Goal: Obtain resource: Obtain resource

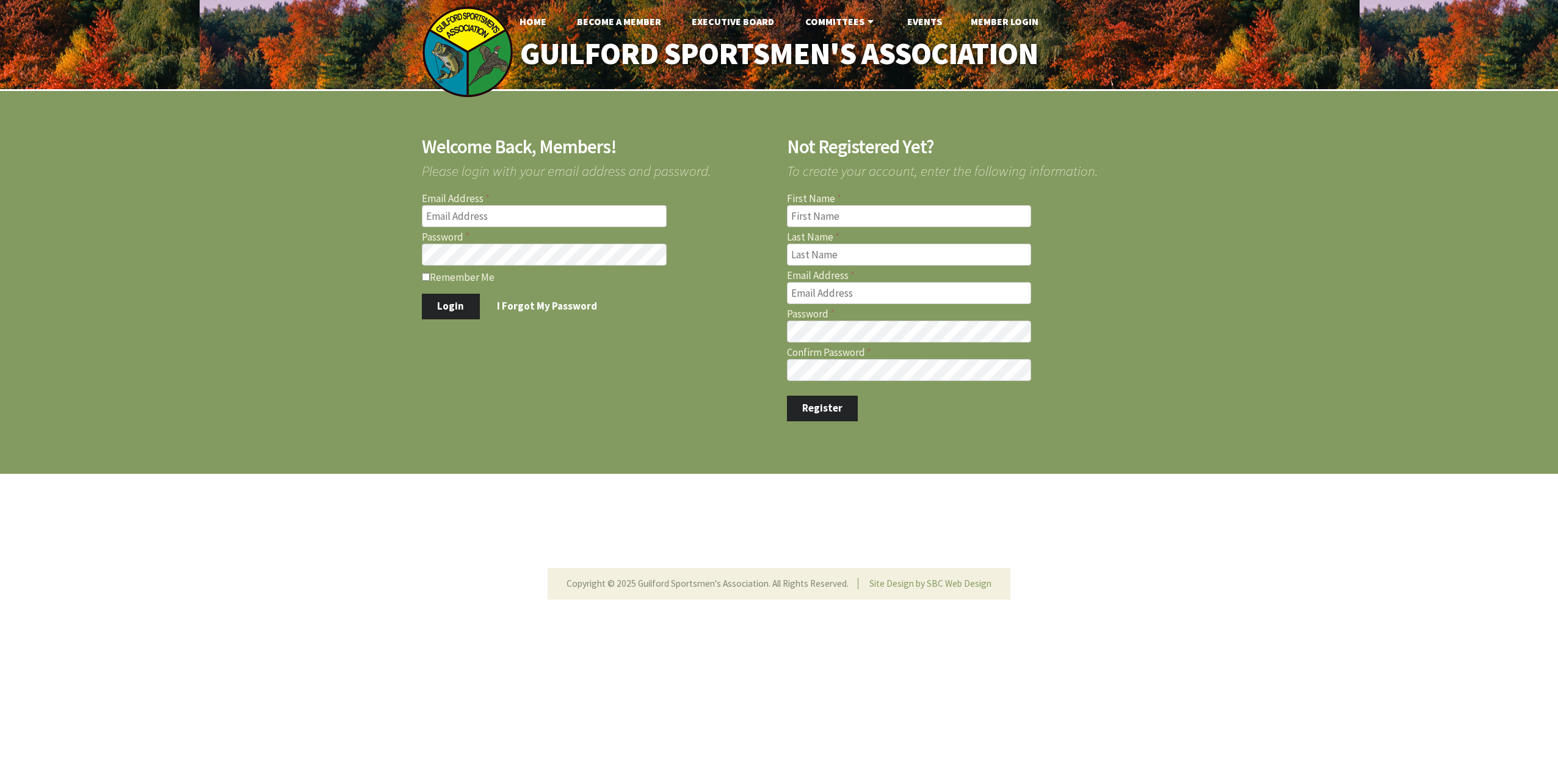
click at [484, 212] on input "Email Address" at bounding box center [544, 216] width 245 height 22
type input "[EMAIL_ADDRESS][DOMAIN_NAME]"
click at [438, 297] on button "Login" at bounding box center [451, 306] width 58 height 26
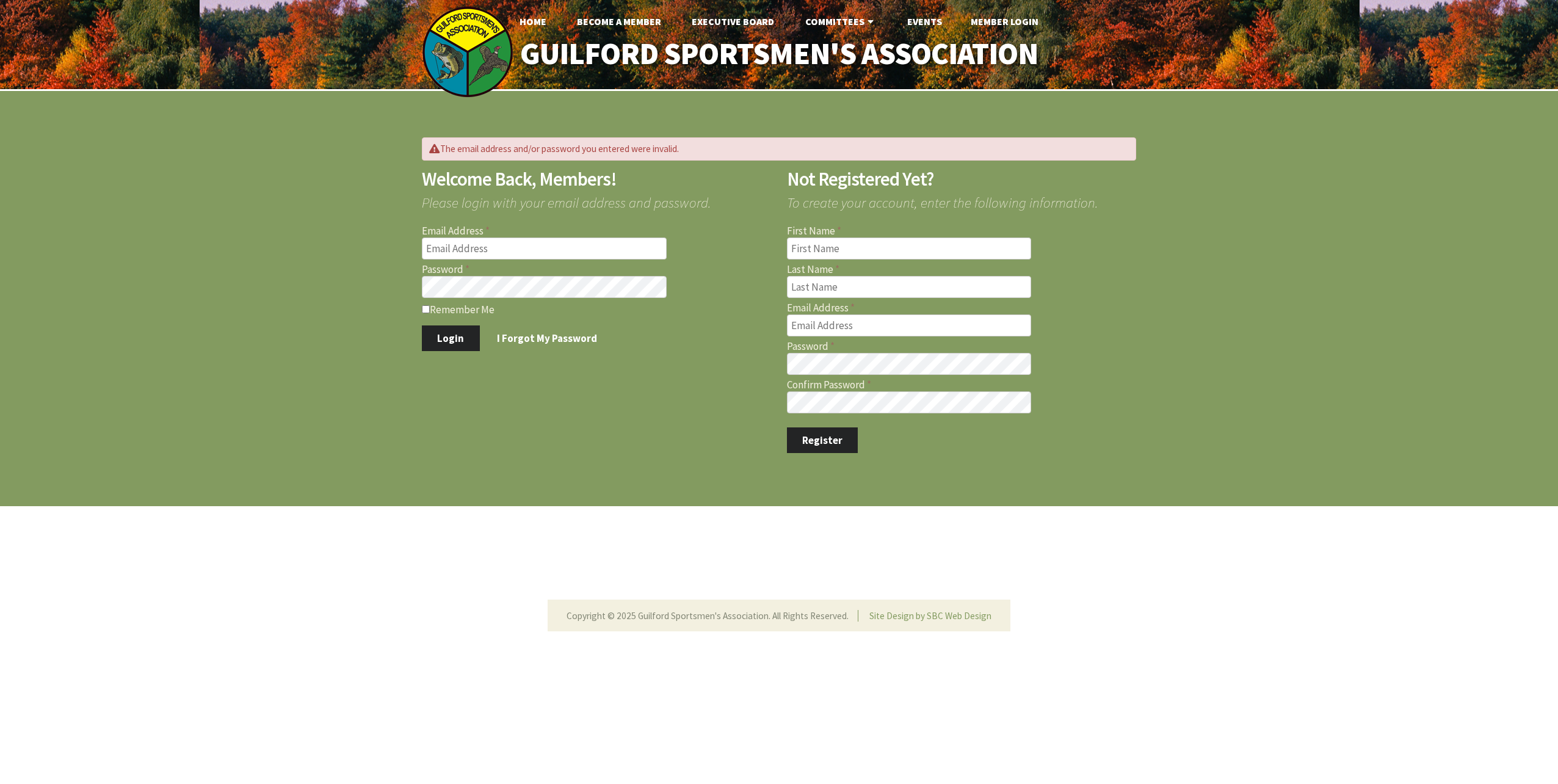
click at [478, 252] on input "Email Address" at bounding box center [544, 248] width 245 height 22
type input "[EMAIL_ADDRESS][DOMAIN_NAME]"
click at [422, 326] on button "Login" at bounding box center [451, 338] width 58 height 26
click at [493, 251] on input "Email Address" at bounding box center [544, 248] width 245 height 22
type input "[EMAIL_ADDRESS][DOMAIN_NAME]"
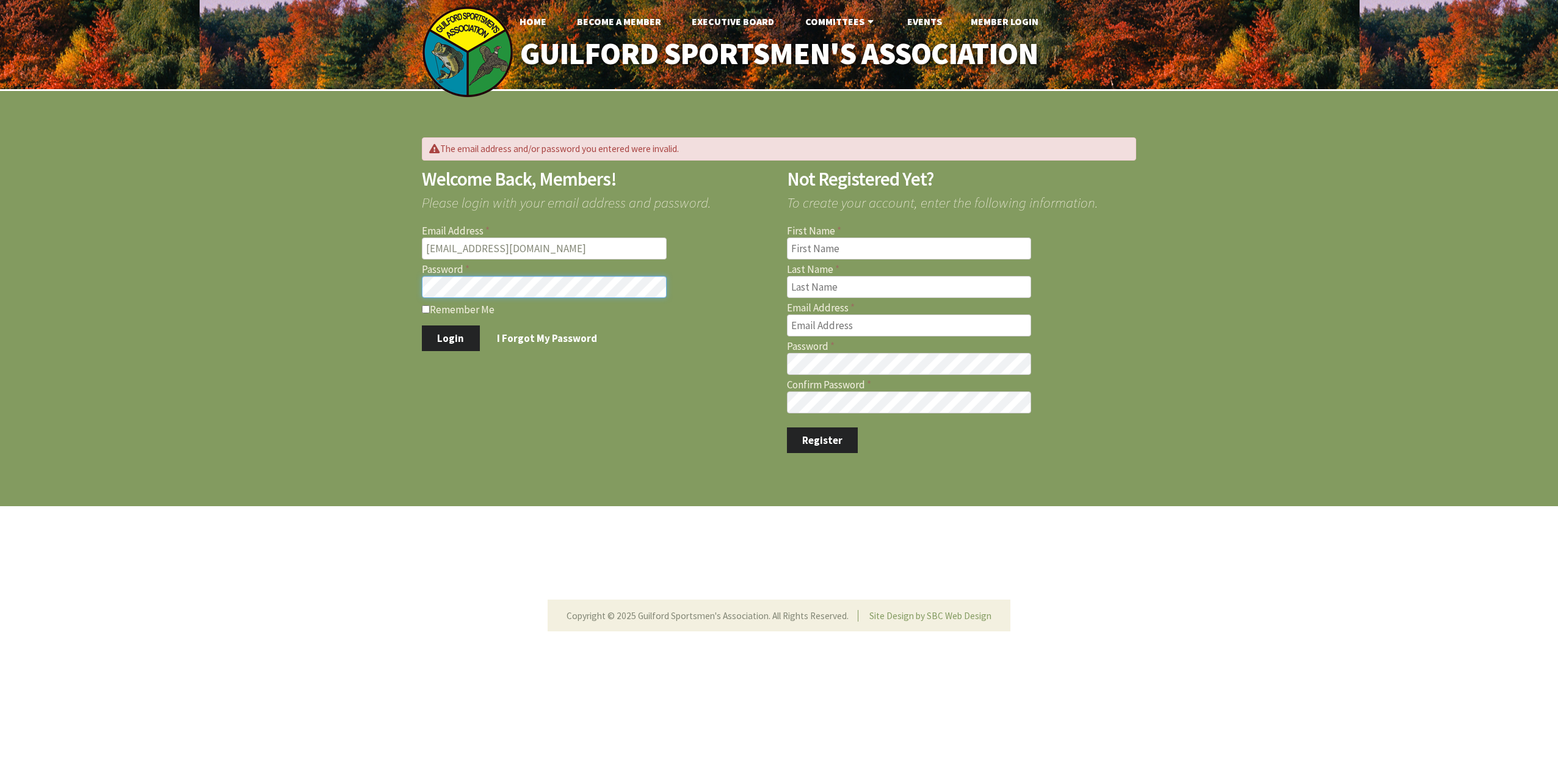
click at [422, 326] on button "Login" at bounding box center [451, 338] width 58 height 26
click at [503, 247] on input "Email Address" at bounding box center [544, 248] width 245 height 22
type input "[EMAIL_ADDRESS][DOMAIN_NAME]"
click at [422, 326] on button "Login" at bounding box center [451, 338] width 58 height 26
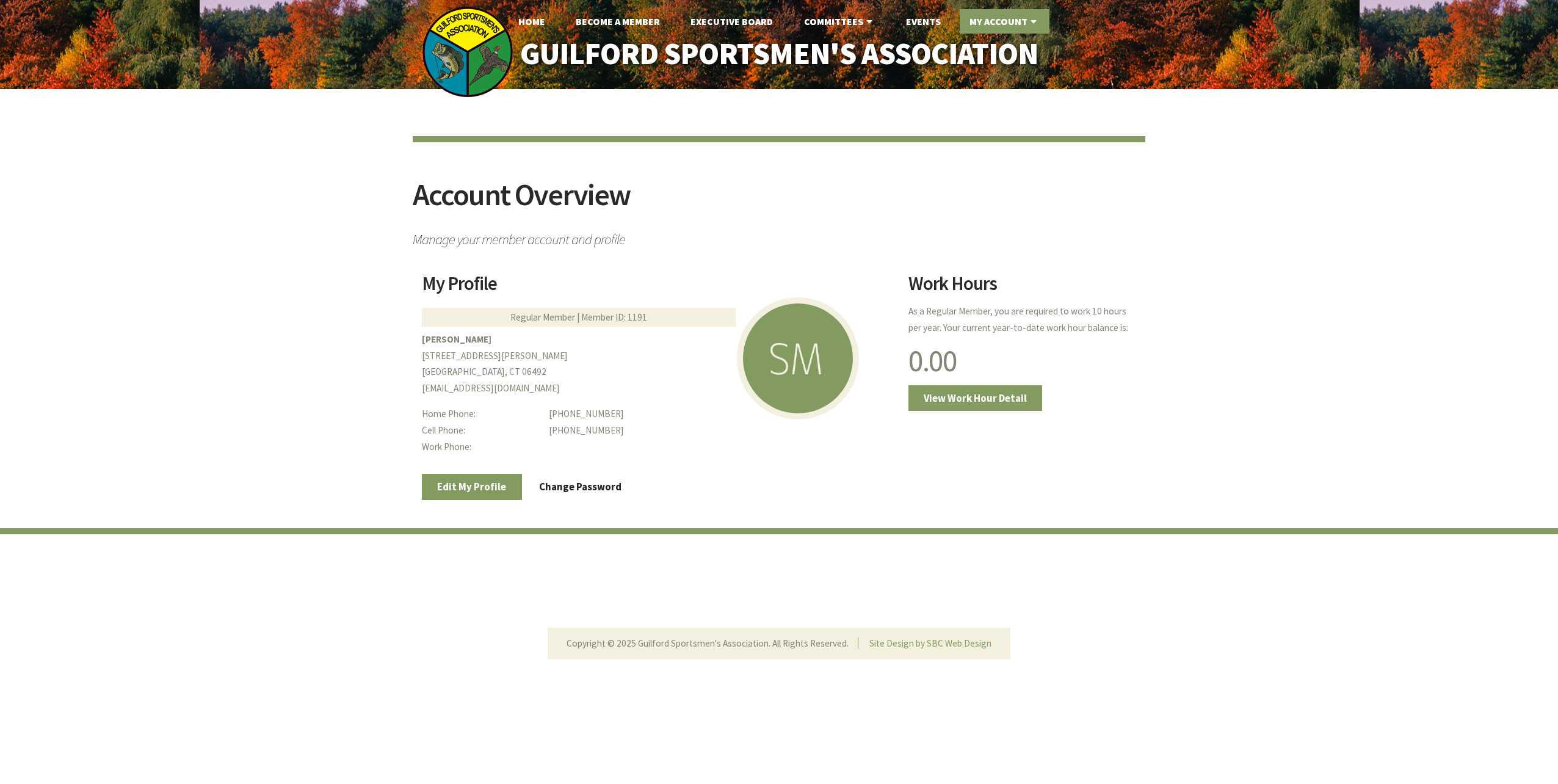
click at [995, 25] on link "My Account" at bounding box center [1005, 21] width 90 height 24
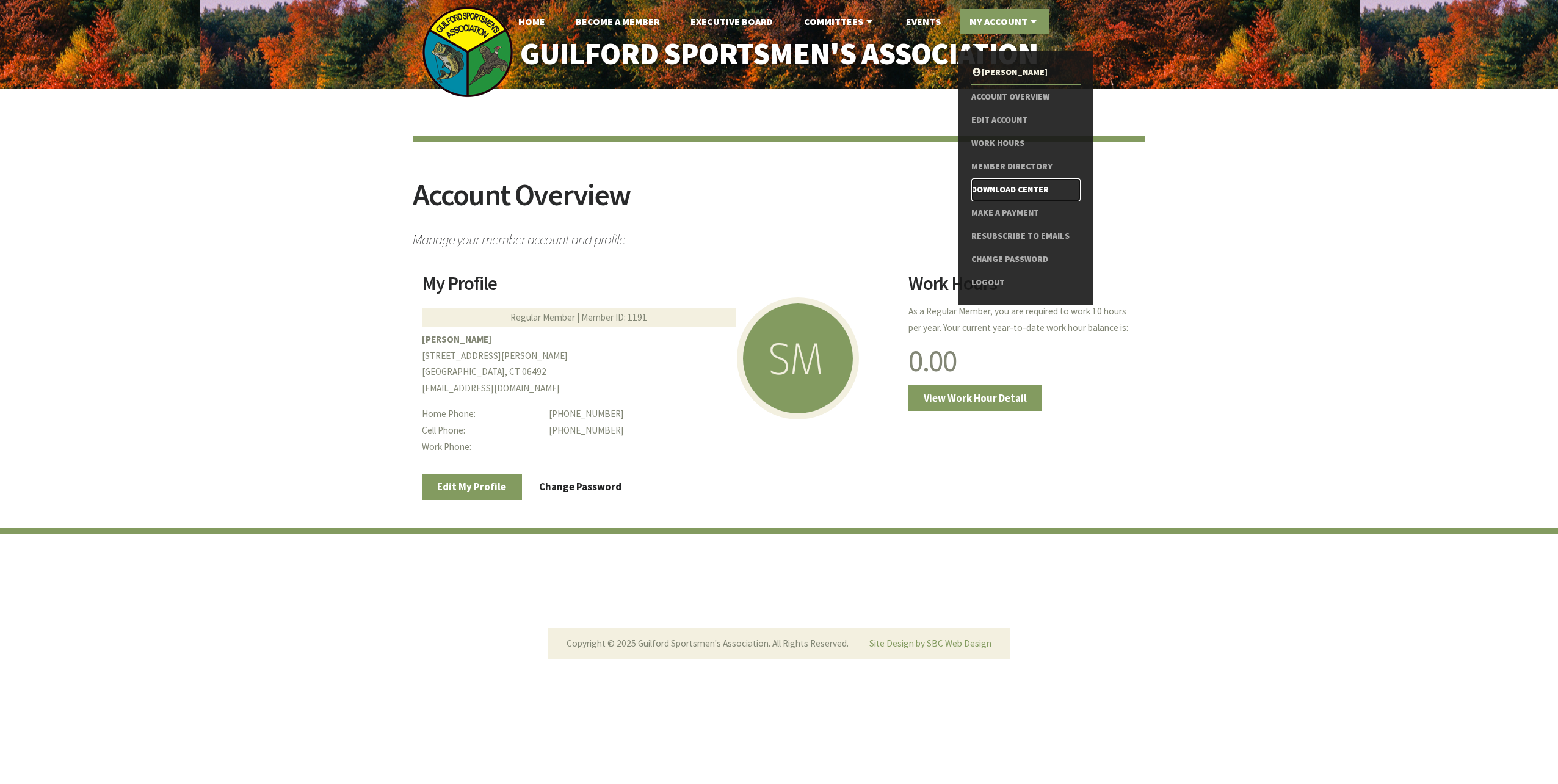
click at [1021, 190] on link "Download Center" at bounding box center [1026, 190] width 109 height 23
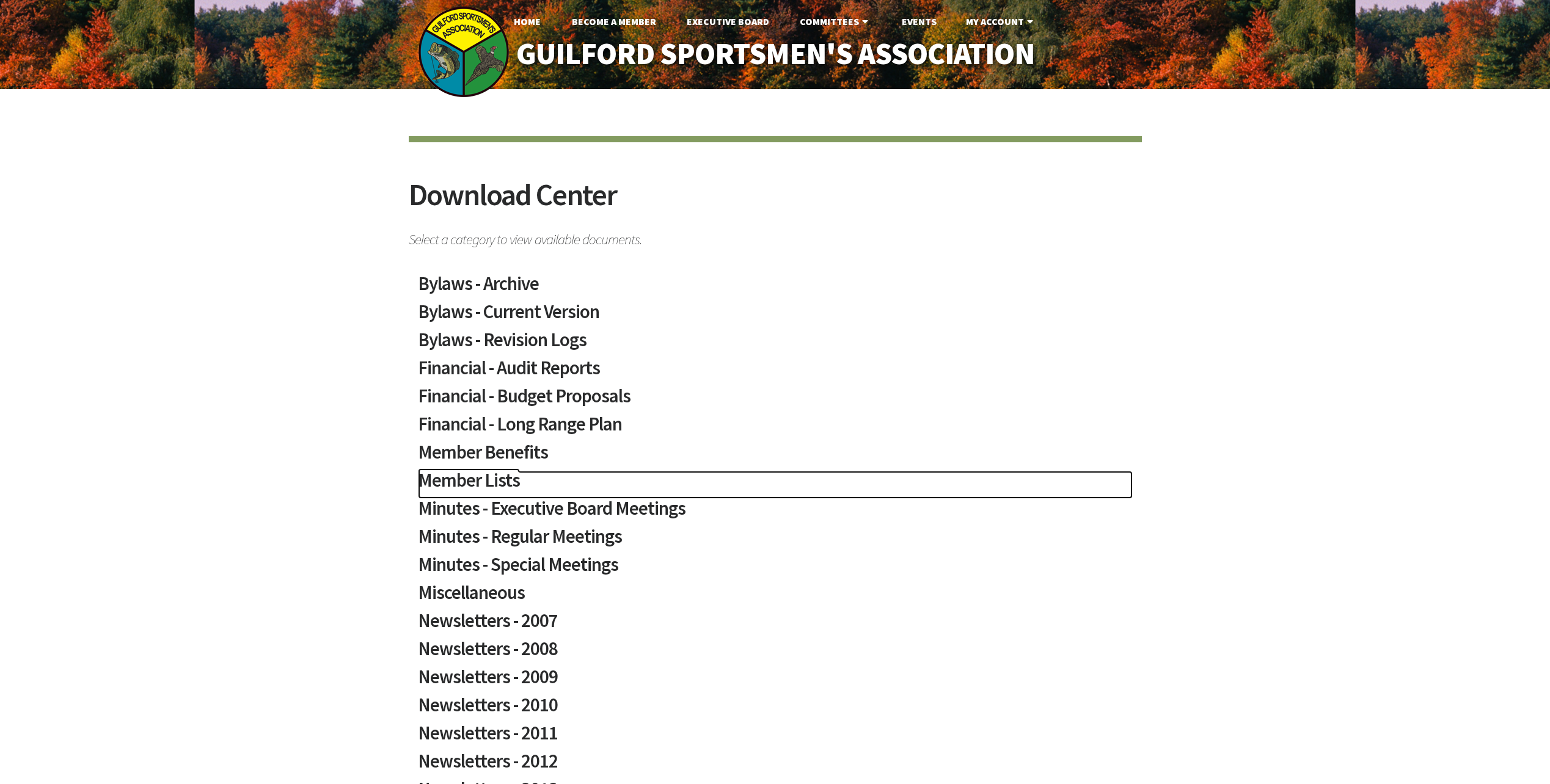
click at [480, 473] on h2 "Member Lists" at bounding box center [775, 485] width 715 height 28
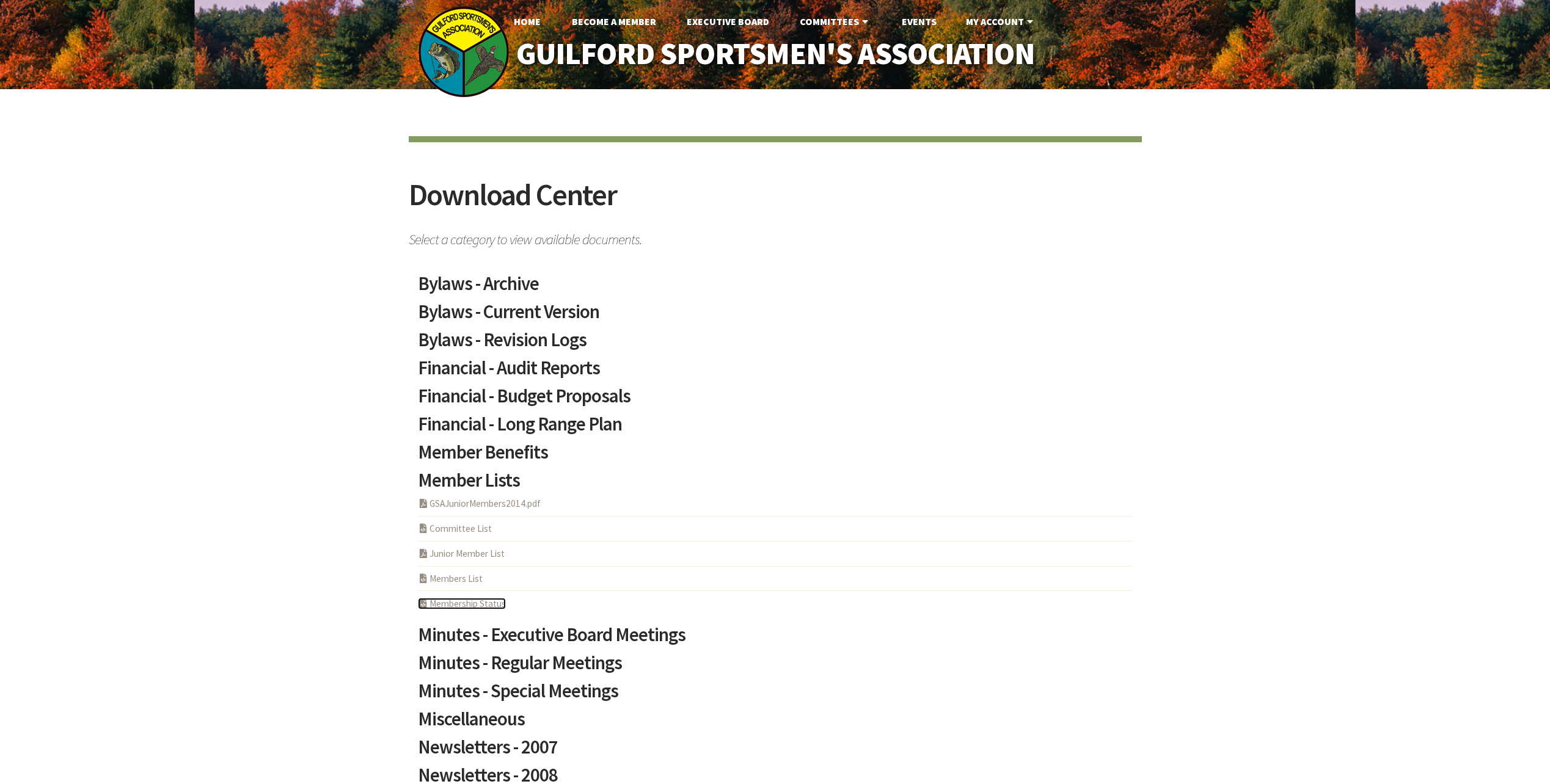
click at [481, 605] on link "PHP Program Membership Status" at bounding box center [461, 603] width 88 height 11
